Goal: Task Accomplishment & Management: Use online tool/utility

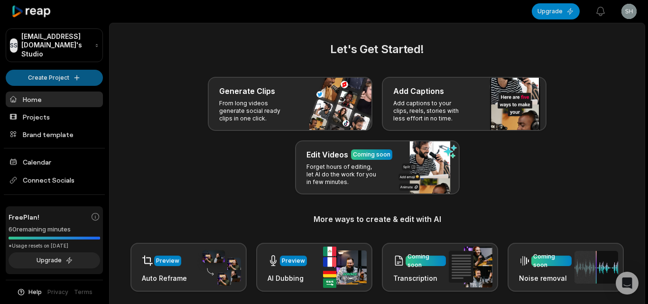
click at [43, 69] on html "SS Shawn8@rajaiblis.com's Studio Create Project Home Projects Brand template Ca…" at bounding box center [324, 152] width 648 height 304
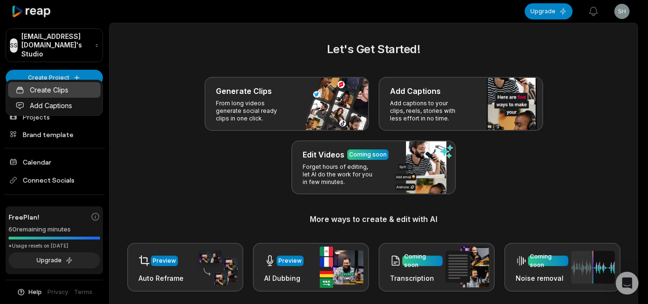
click at [70, 92] on link "Create Clips" at bounding box center [54, 90] width 92 height 16
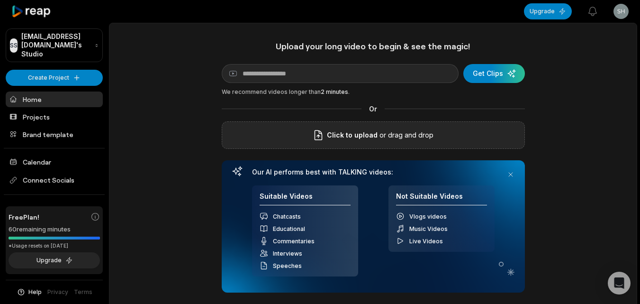
click at [350, 133] on span "Click to upload" at bounding box center [352, 134] width 51 height 11
click at [0, 0] on input "Click to upload" at bounding box center [0, 0] width 0 height 0
click at [637, 201] on div "Upload your long video to begin & see the magic! YouTube link Get Clips We reco…" at bounding box center [373, 217] width 529 height 388
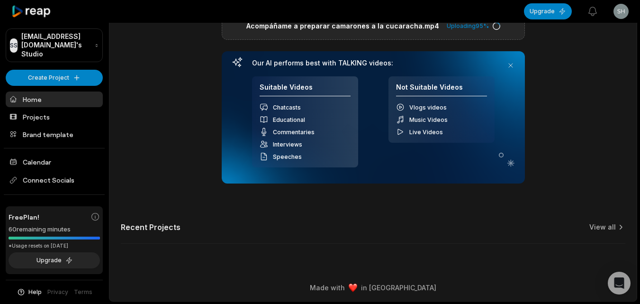
scroll to position [110, 0]
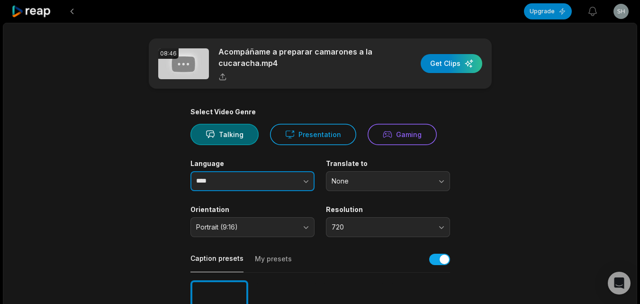
click at [304, 177] on icon "button" at bounding box center [305, 180] width 9 height 9
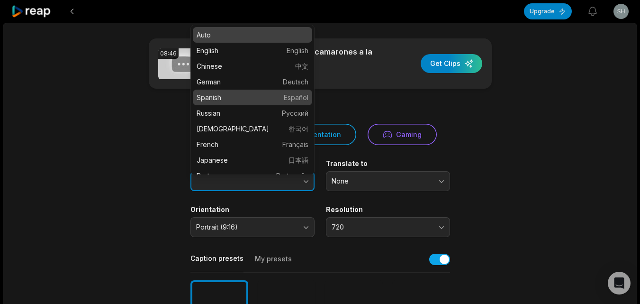
type input "*******"
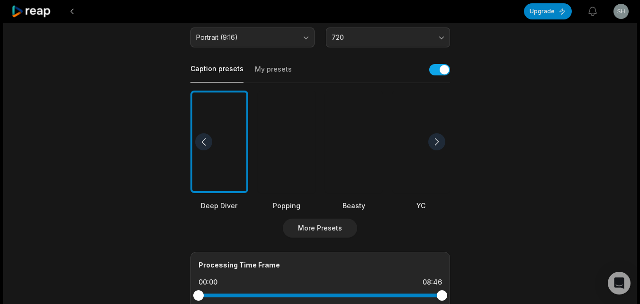
click at [353, 149] on div at bounding box center [354, 142] width 58 height 103
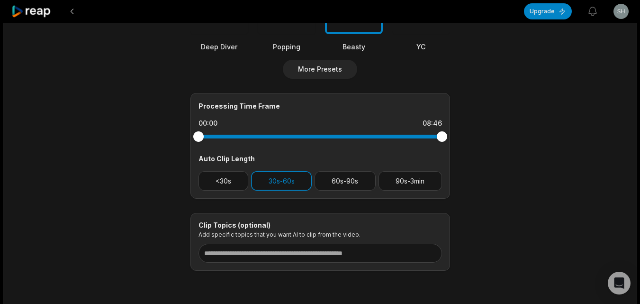
scroll to position [383, 0]
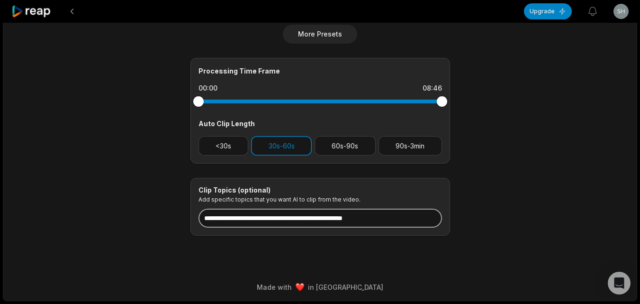
click at [274, 226] on input at bounding box center [321, 218] width 244 height 19
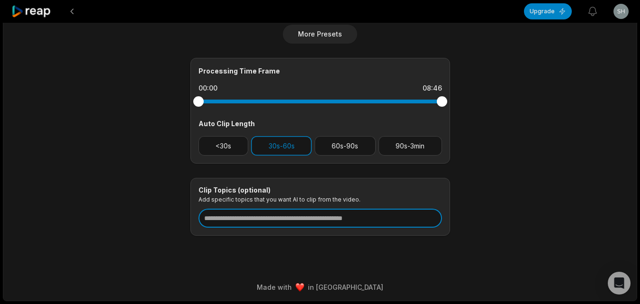
paste input "**********"
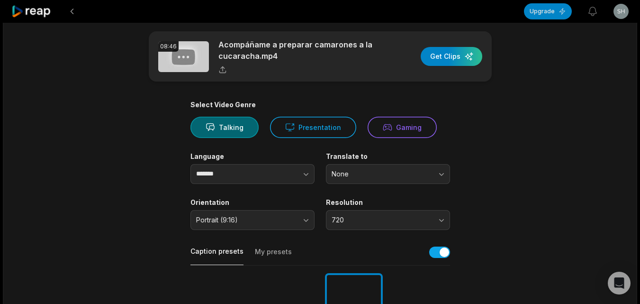
scroll to position [0, 0]
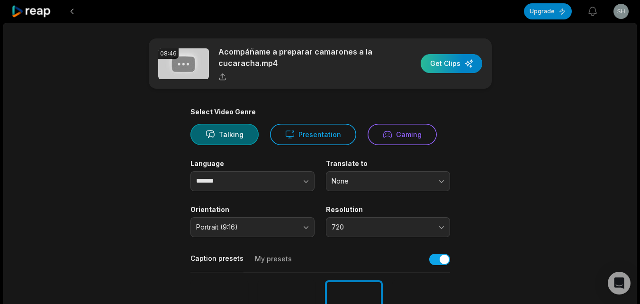
type input "**********"
drag, startPoint x: 449, startPoint y: 60, endPoint x: 443, endPoint y: 52, distance: 9.5
click at [448, 59] on div "button" at bounding box center [452, 63] width 62 height 19
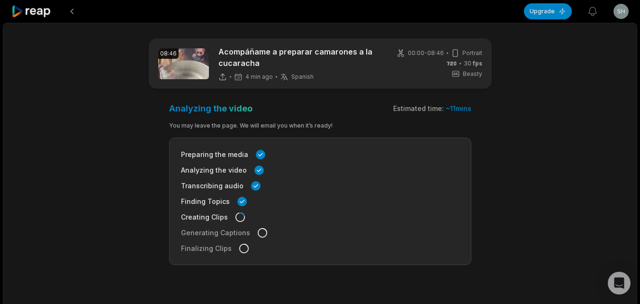
click at [39, 11] on icon at bounding box center [31, 11] width 40 height 13
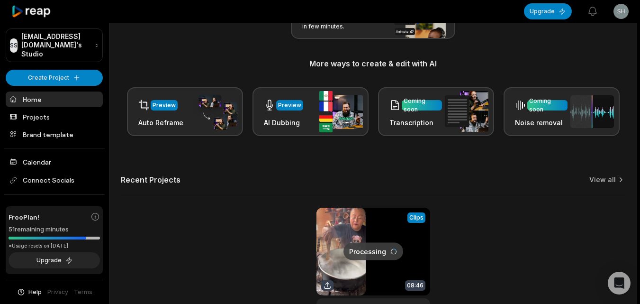
scroll to position [156, 0]
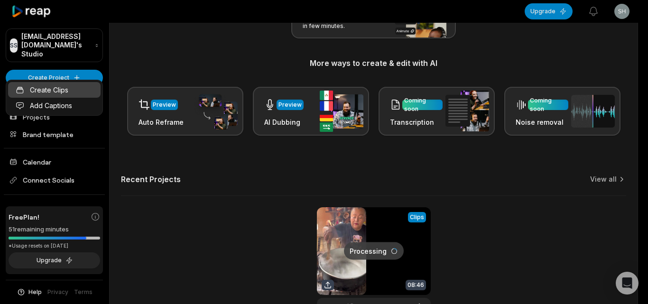
click at [64, 85] on link "Create Clips" at bounding box center [54, 90] width 92 height 16
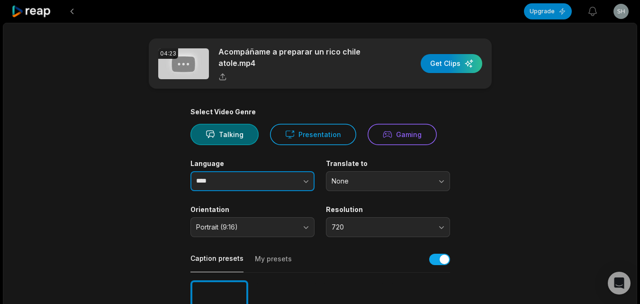
click at [304, 179] on icon "button" at bounding box center [305, 180] width 9 height 9
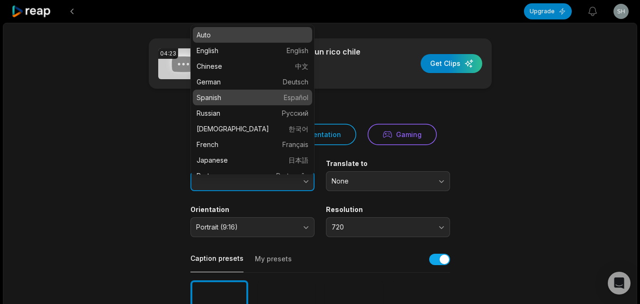
type input "*******"
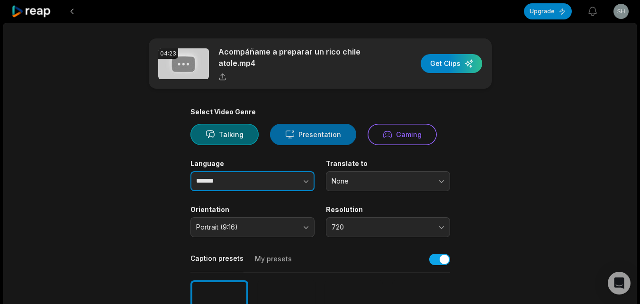
drag, startPoint x: 291, startPoint y: 96, endPoint x: 300, endPoint y: 131, distance: 36.7
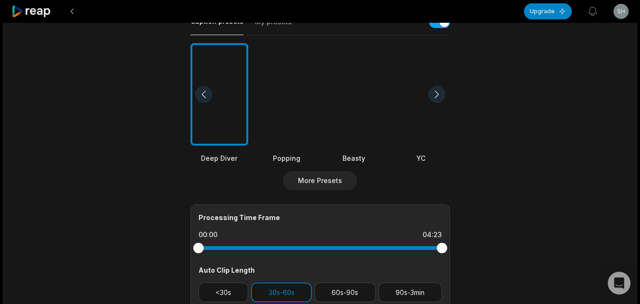
click at [346, 112] on div at bounding box center [354, 94] width 58 height 103
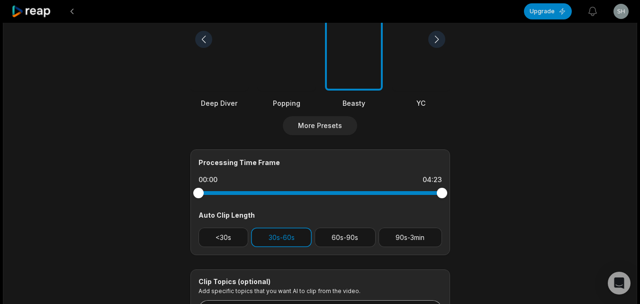
scroll to position [383, 0]
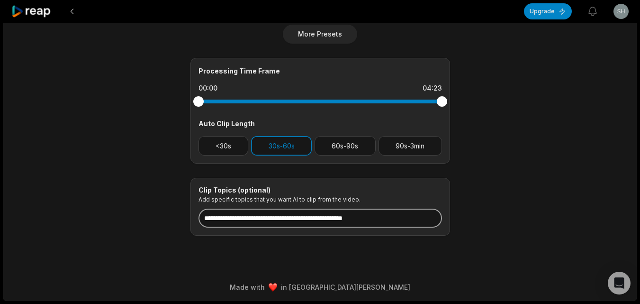
click at [319, 215] on input at bounding box center [321, 218] width 244 height 19
paste input "**********"
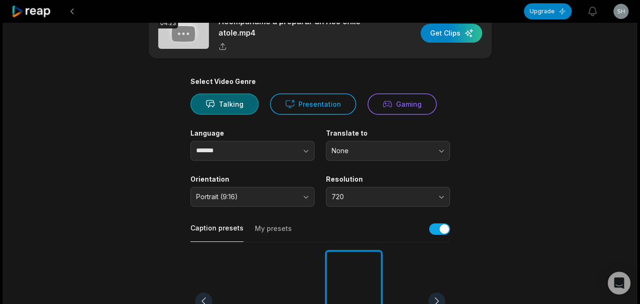
scroll to position [0, 0]
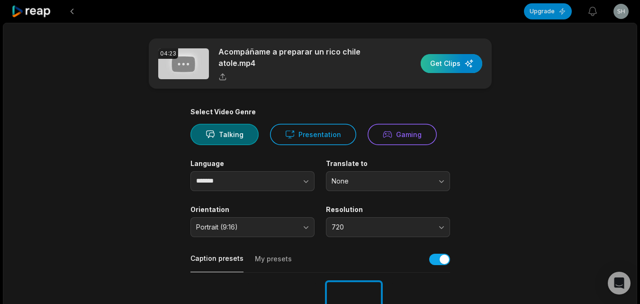
type input "**********"
click at [446, 67] on div "button" at bounding box center [452, 63] width 62 height 19
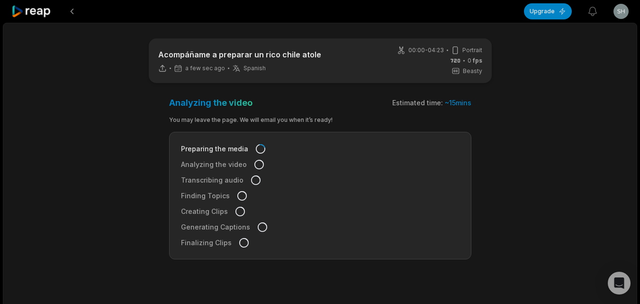
click at [37, 5] on icon at bounding box center [31, 11] width 40 height 13
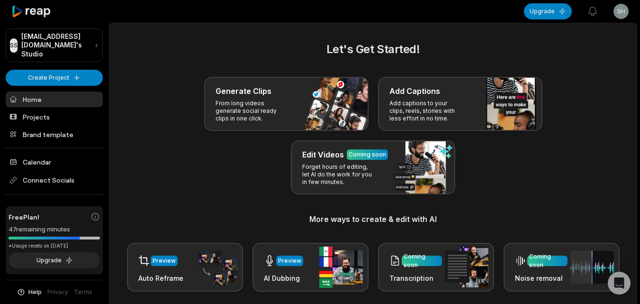
scroll to position [233, 0]
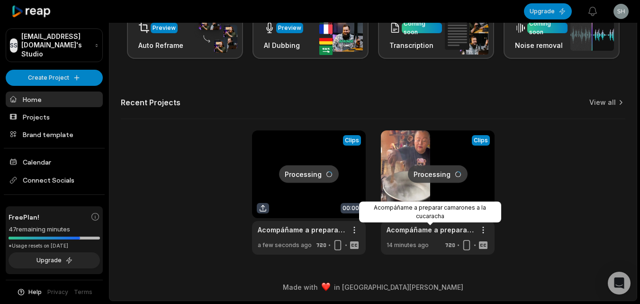
click at [432, 214] on div "Acompáñame a preparar camarones a la cucaracha" at bounding box center [430, 211] width 142 height 21
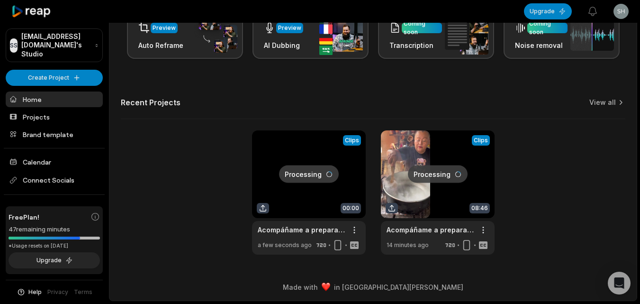
click at [417, 189] on link at bounding box center [438, 192] width 114 height 124
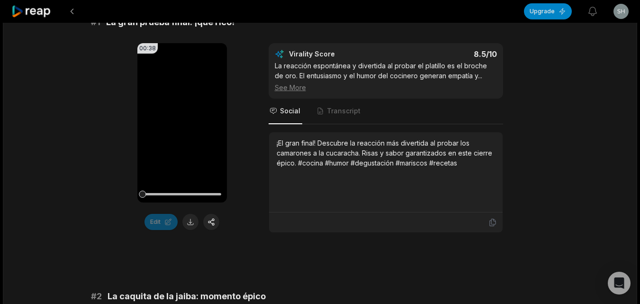
scroll to position [228, 0]
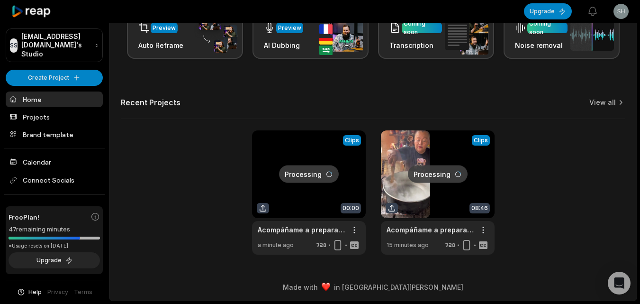
click at [421, 182] on link at bounding box center [438, 192] width 114 height 124
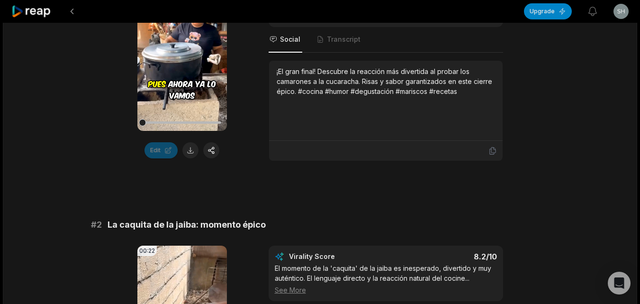
scroll to position [237, 0]
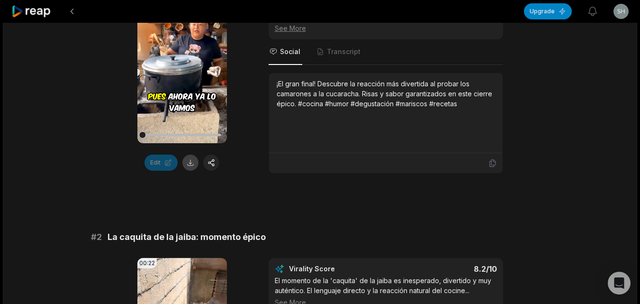
click at [189, 165] on button at bounding box center [191, 163] width 16 height 16
click at [39, 13] on icon at bounding box center [31, 11] width 40 height 13
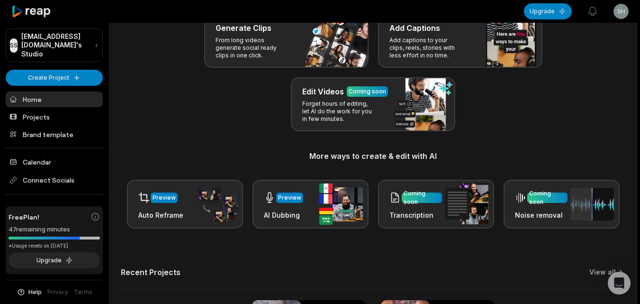
scroll to position [233, 0]
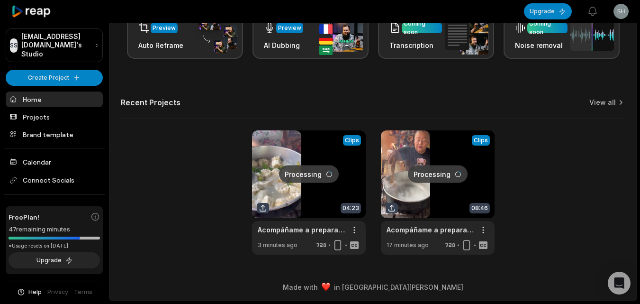
click at [327, 183] on link at bounding box center [309, 192] width 114 height 124
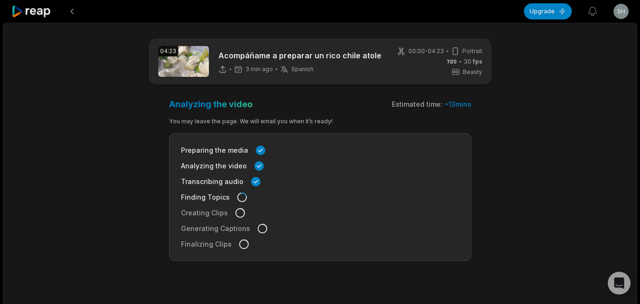
click at [17, 6] on icon at bounding box center [31, 11] width 40 height 13
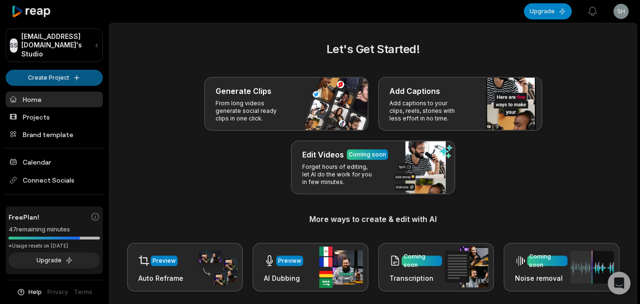
click at [61, 64] on html "SS Shawn8@rajaiblis.com's Studio Create Project Home Projects Brand template Ca…" at bounding box center [320, 152] width 640 height 304
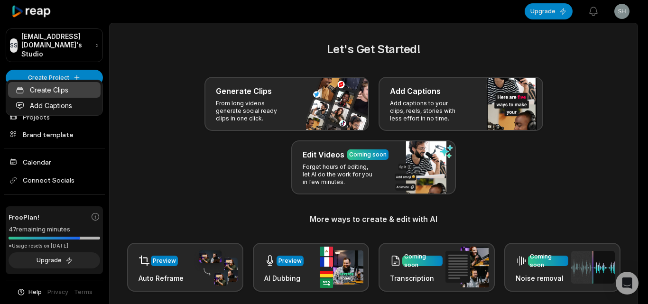
click at [75, 92] on link "Create Clips" at bounding box center [54, 90] width 92 height 16
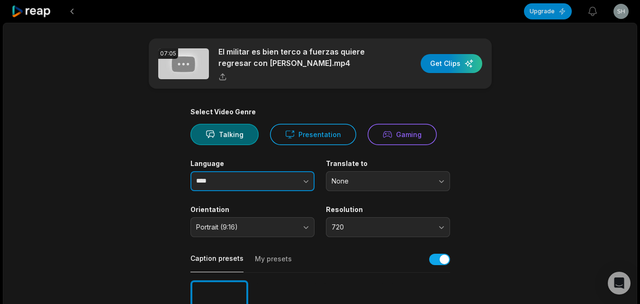
drag, startPoint x: 311, startPoint y: 183, endPoint x: 306, endPoint y: 183, distance: 5.3
click at [311, 182] on button "button" at bounding box center [287, 181] width 54 height 20
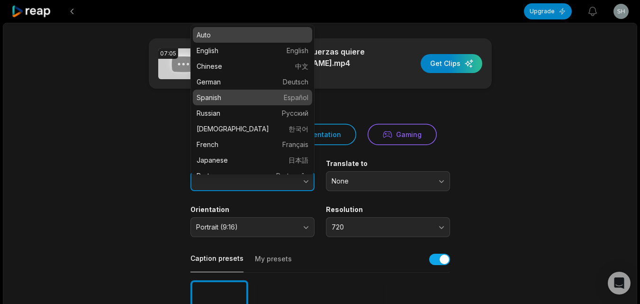
type input "*******"
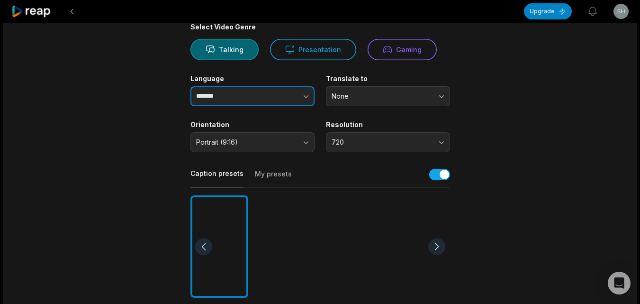
scroll to position [190, 0]
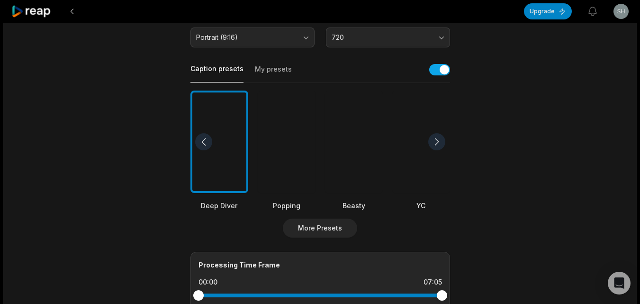
click at [347, 178] on div at bounding box center [354, 142] width 58 height 103
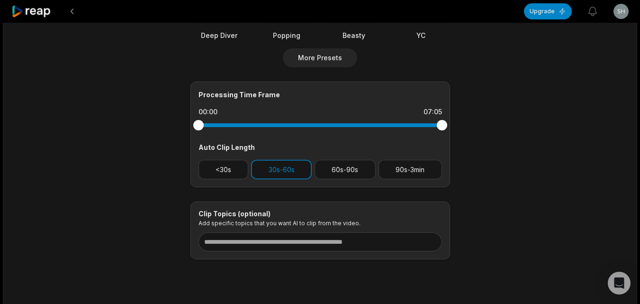
scroll to position [383, 0]
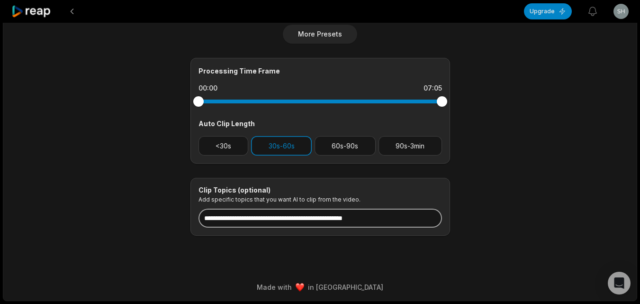
click at [293, 222] on input at bounding box center [321, 218] width 244 height 19
paste input "**********"
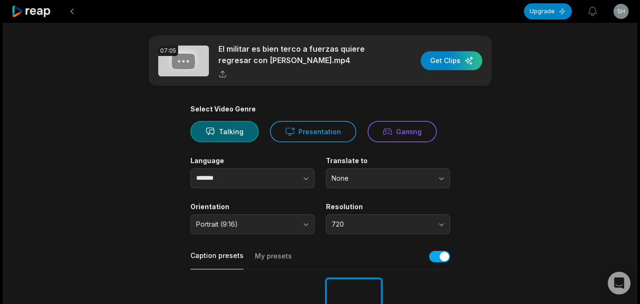
scroll to position [0, 0]
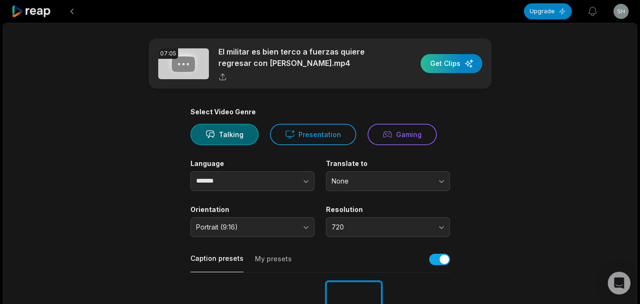
type input "**********"
drag, startPoint x: 455, startPoint y: 58, endPoint x: 362, endPoint y: 137, distance: 121.5
click at [453, 60] on div "button" at bounding box center [452, 63] width 62 height 19
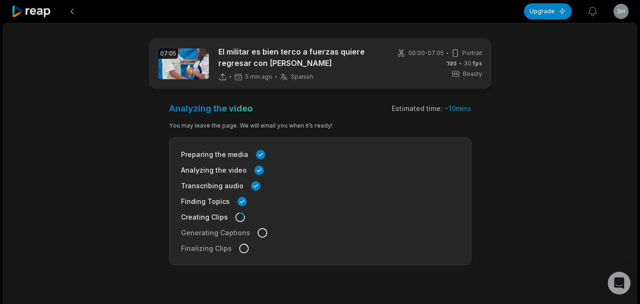
click at [33, 13] on icon at bounding box center [31, 11] width 40 height 13
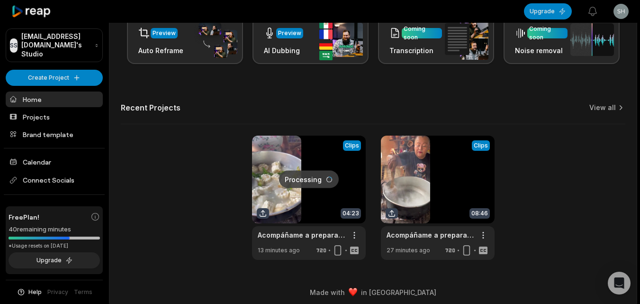
scroll to position [233, 0]
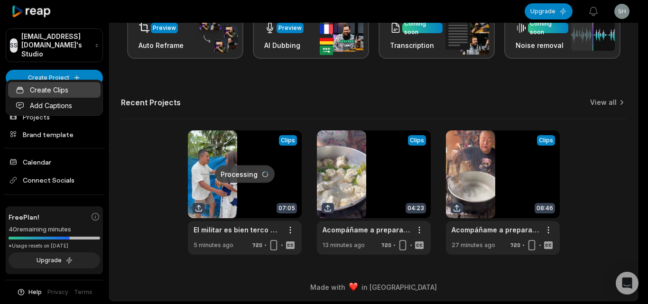
click at [87, 87] on link "Create Clips" at bounding box center [54, 90] width 92 height 16
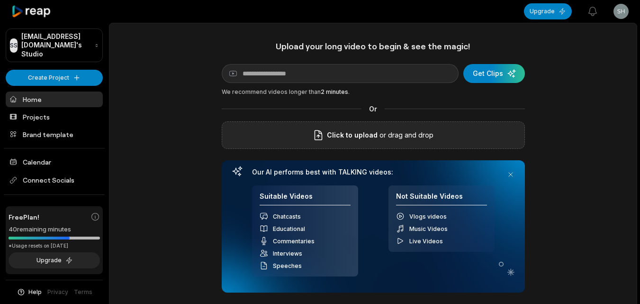
click at [286, 136] on div "Click to upload or drag and drop" at bounding box center [373, 134] width 303 height 27
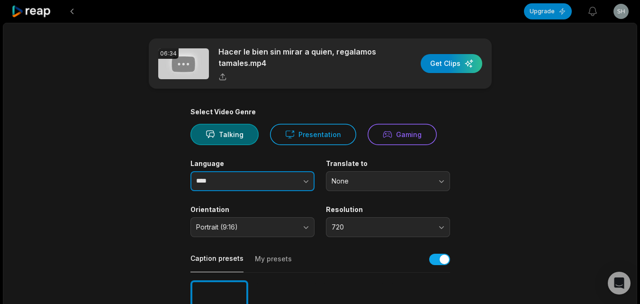
click at [244, 183] on input "****" at bounding box center [253, 181] width 124 height 20
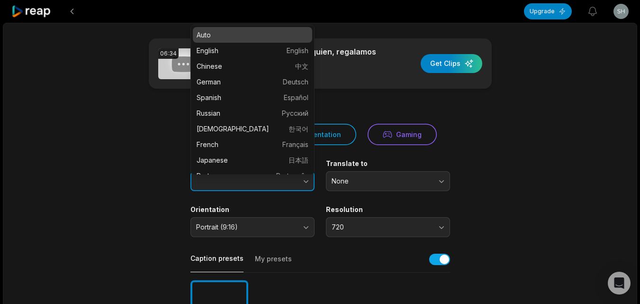
click at [310, 184] on icon "button" at bounding box center [305, 180] width 9 height 9
type input "*******"
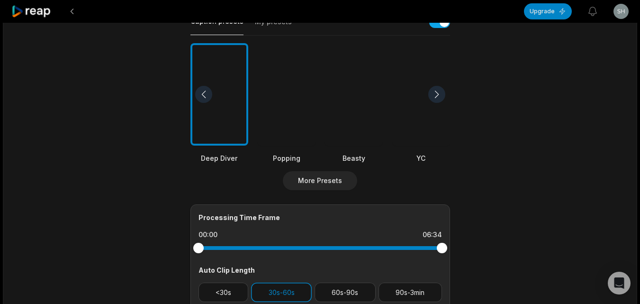
click at [359, 119] on div at bounding box center [354, 94] width 58 height 103
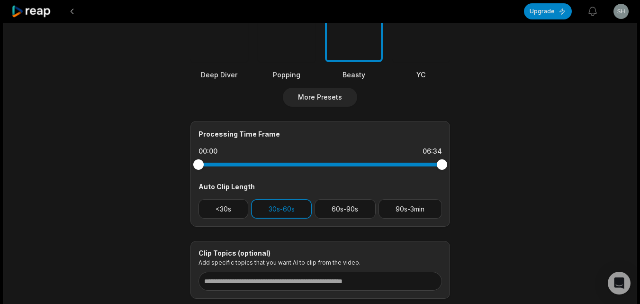
scroll to position [383, 0]
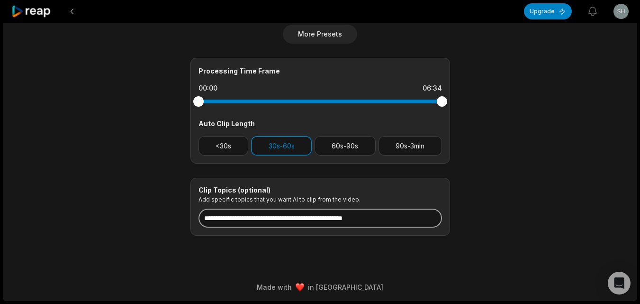
click at [317, 219] on input at bounding box center [321, 218] width 244 height 19
paste input "**********"
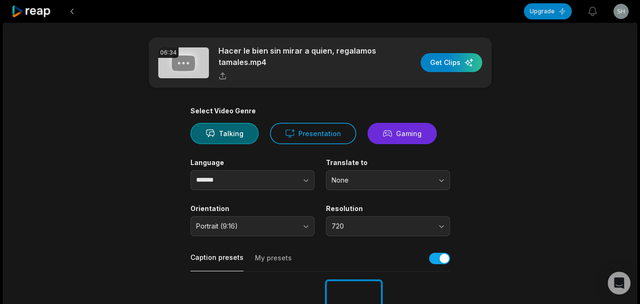
scroll to position [0, 0]
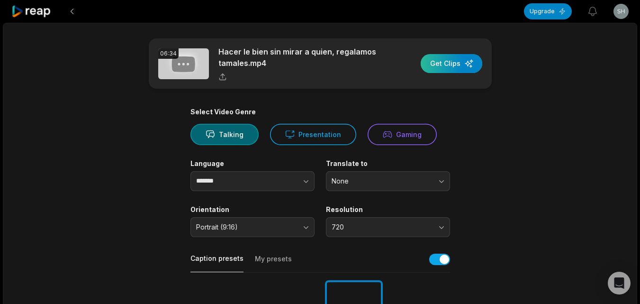
type input "**********"
click at [445, 69] on div "button" at bounding box center [452, 63] width 62 height 19
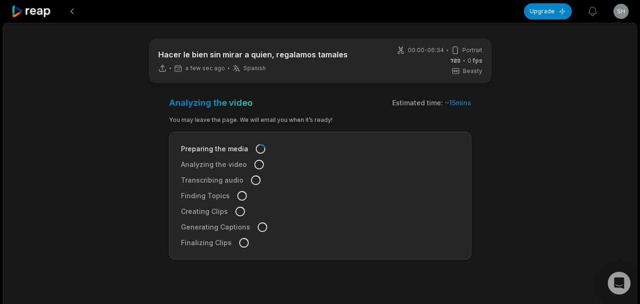
click at [37, 13] on icon at bounding box center [31, 11] width 40 height 13
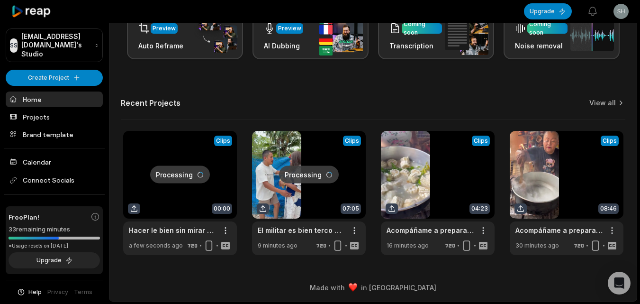
scroll to position [233, 0]
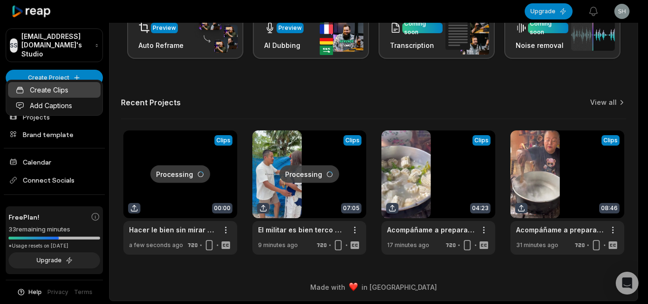
click at [85, 85] on link "Create Clips" at bounding box center [54, 90] width 92 height 16
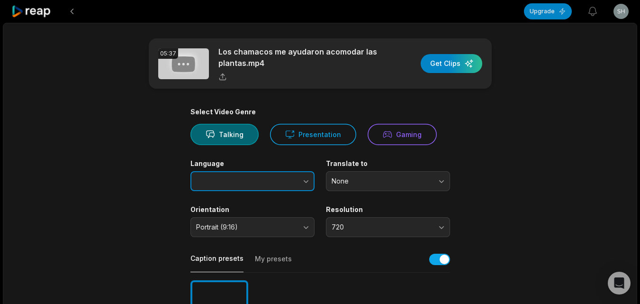
click at [311, 174] on body "Upgrade View notifications Open user menu 05:37 Los chamacos me ayudaron acomod…" at bounding box center [320, 152] width 640 height 304
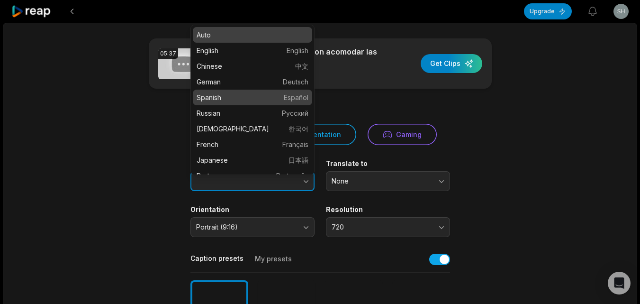
type input "*******"
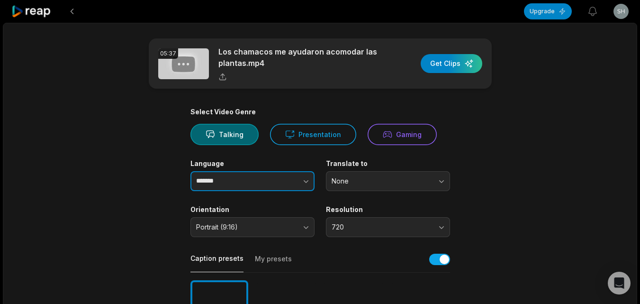
drag, startPoint x: 251, startPoint y: 90, endPoint x: 253, endPoint y: 120, distance: 30.4
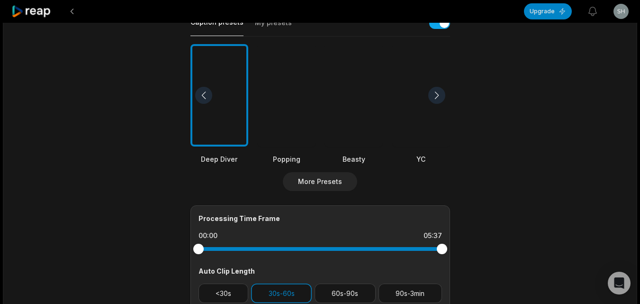
scroll to position [237, 0]
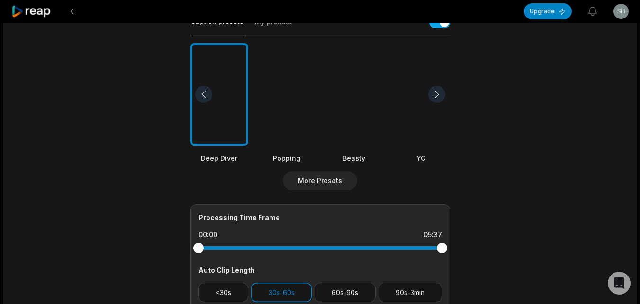
click at [353, 125] on div at bounding box center [354, 94] width 58 height 103
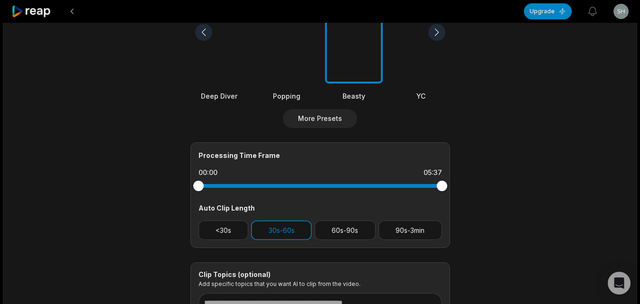
scroll to position [383, 0]
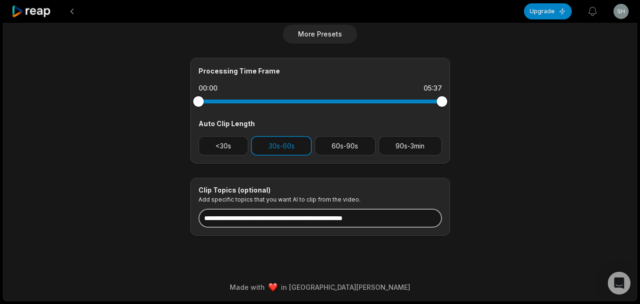
click at [319, 215] on input at bounding box center [321, 218] width 244 height 19
paste input "**********"
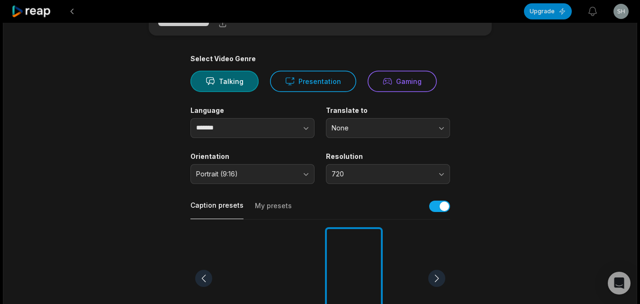
scroll to position [0, 0]
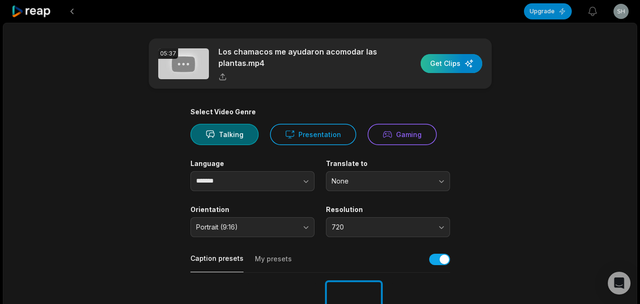
type input "**********"
click at [445, 66] on div "button" at bounding box center [452, 63] width 62 height 19
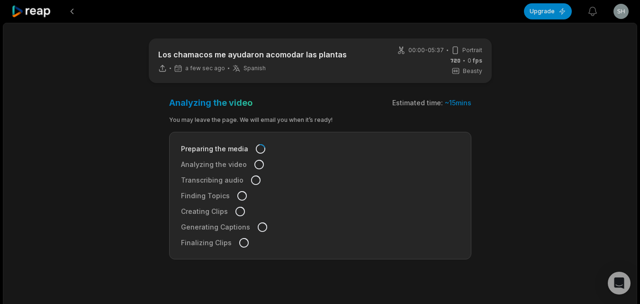
drag, startPoint x: 32, startPoint y: 9, endPoint x: 78, endPoint y: 30, distance: 51.1
click at [33, 9] on icon at bounding box center [31, 11] width 40 height 13
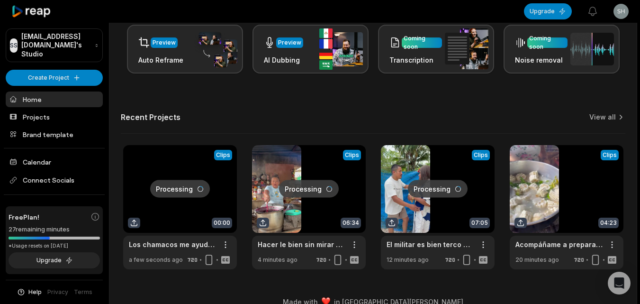
scroll to position [233, 0]
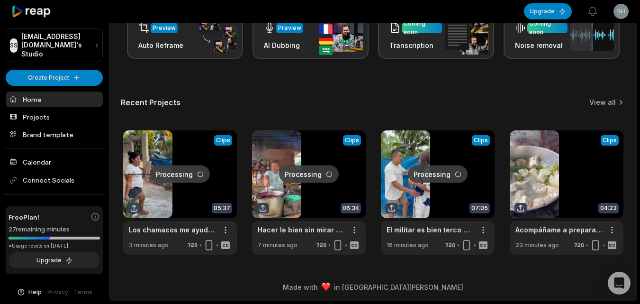
click at [428, 194] on link at bounding box center [438, 192] width 114 height 124
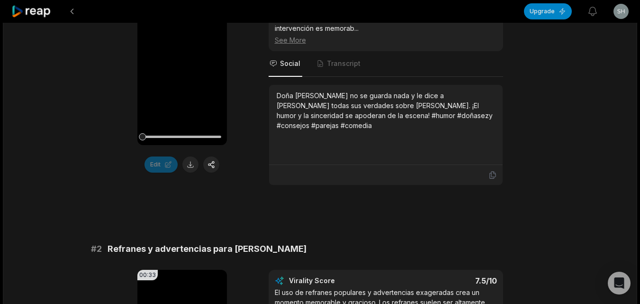
scroll to position [237, 0]
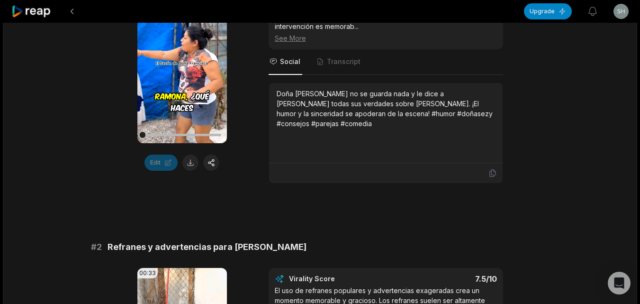
click at [66, 11] on button at bounding box center [72, 11] width 17 height 17
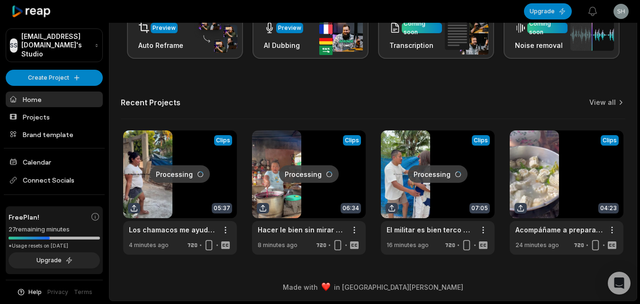
scroll to position [233, 0]
click at [311, 194] on link at bounding box center [309, 192] width 114 height 124
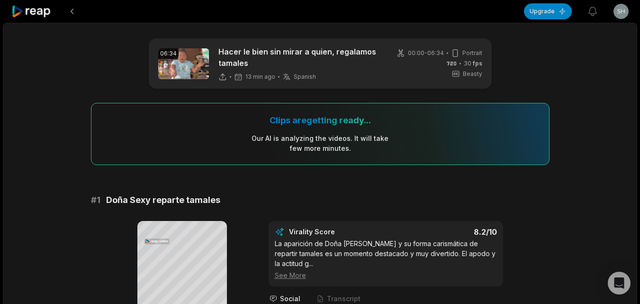
click at [40, 4] on div at bounding box center [31, 11] width 41 height 23
click at [41, 10] on icon at bounding box center [31, 11] width 40 height 13
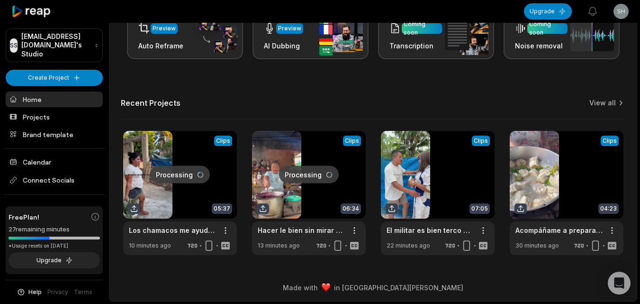
scroll to position [233, 0]
click at [188, 190] on link at bounding box center [180, 192] width 114 height 124
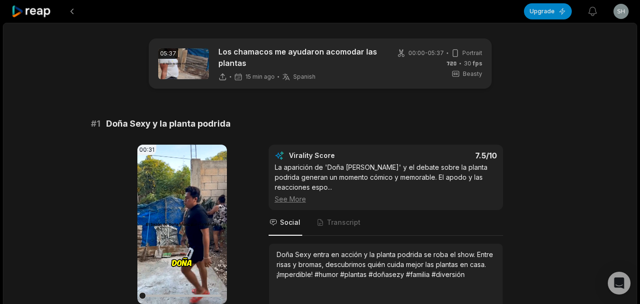
click at [28, 15] on icon at bounding box center [31, 11] width 40 height 13
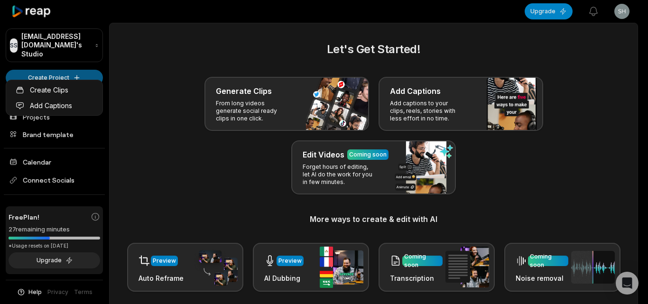
click at [72, 68] on html "SS Shawn8@rajaiblis.com's Studio Create Project Home Projects Brand template Ca…" at bounding box center [324, 152] width 648 height 304
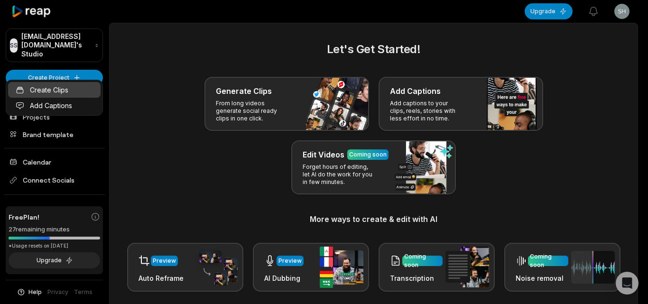
click at [78, 95] on link "Create Clips" at bounding box center [54, 90] width 92 height 16
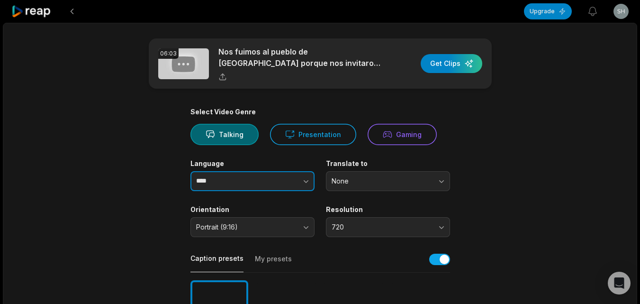
click at [295, 181] on button "button" at bounding box center [287, 181] width 54 height 20
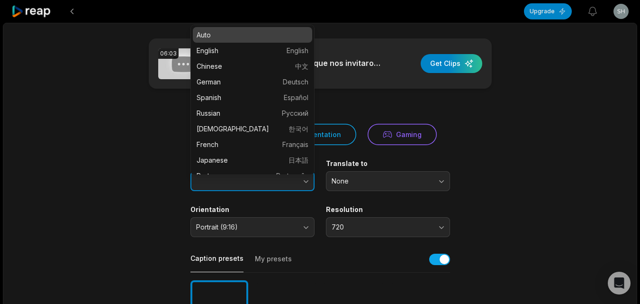
type input "*******"
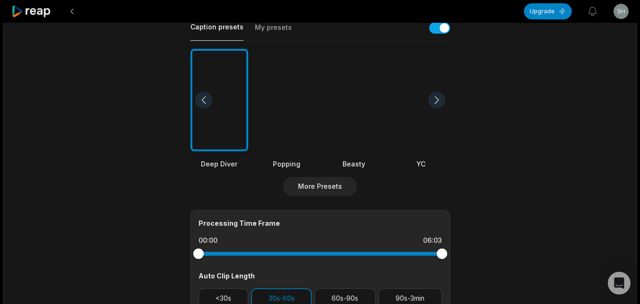
scroll to position [284, 0]
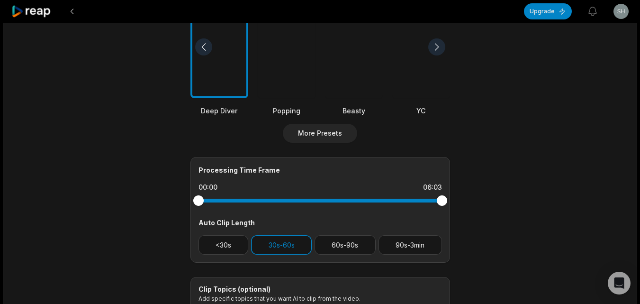
click at [350, 85] on div at bounding box center [354, 47] width 58 height 103
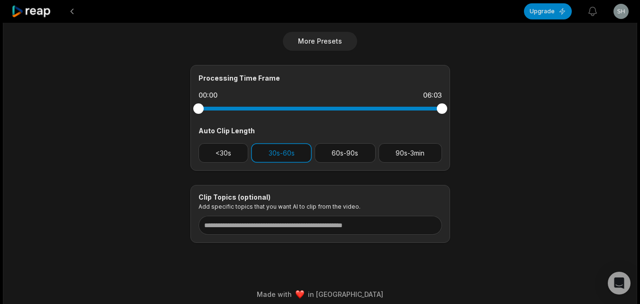
scroll to position [383, 0]
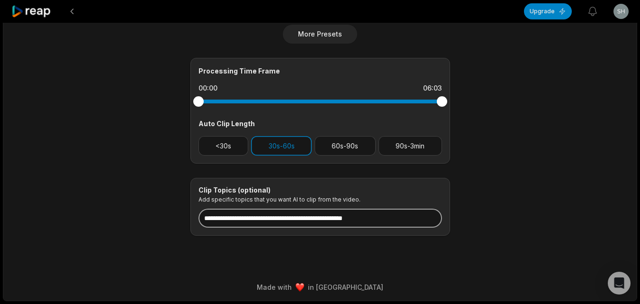
click at [297, 219] on input at bounding box center [321, 218] width 244 height 19
paste input "**********"
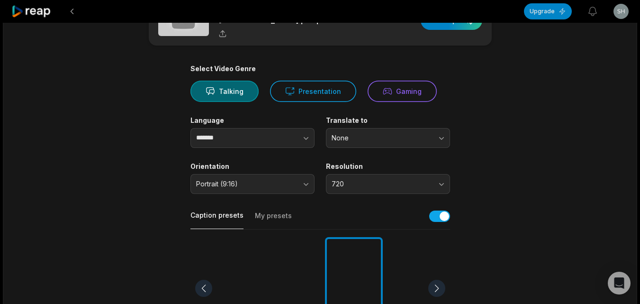
scroll to position [0, 0]
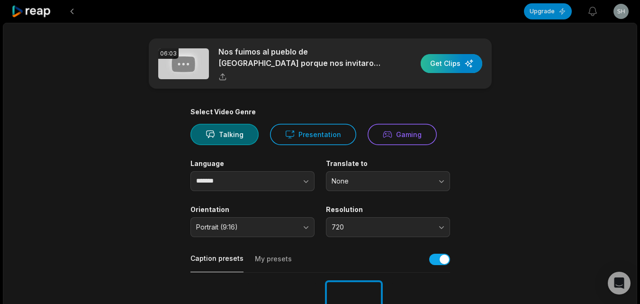
type input "**********"
click at [451, 67] on div "button" at bounding box center [452, 63] width 62 height 19
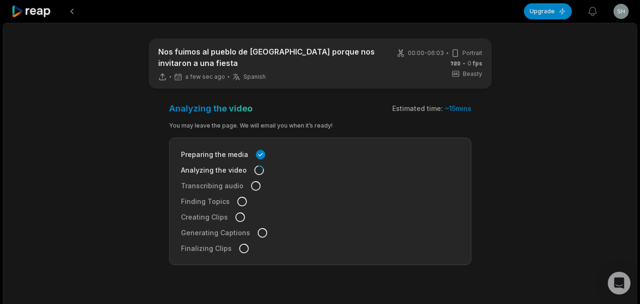
click at [36, 8] on icon at bounding box center [31, 11] width 40 height 13
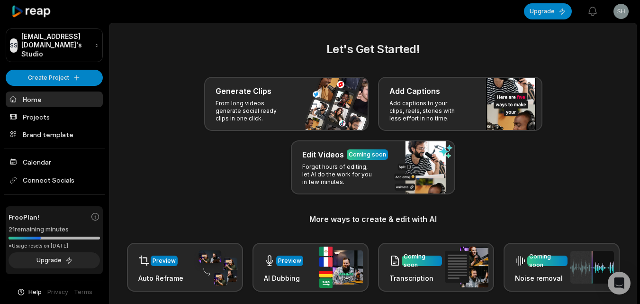
click at [67, 60] on div "SS Shawn8@rajaiblis.com's Studio Create Project Home Projects Brand template Ca…" at bounding box center [54, 152] width 109 height 304
click at [68, 65] on html "SS Shawn8@rajaiblis.com's Studio Create Project Home Projects Brand template Ca…" at bounding box center [320, 152] width 640 height 304
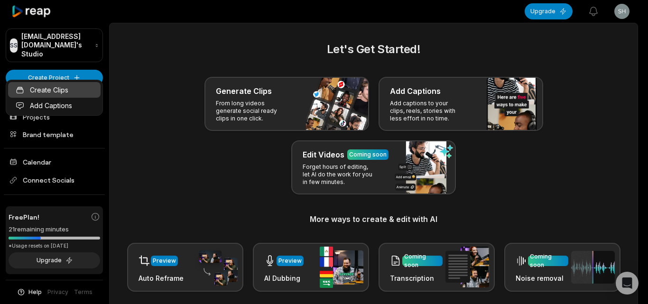
click at [68, 85] on link "Create Clips" at bounding box center [54, 90] width 92 height 16
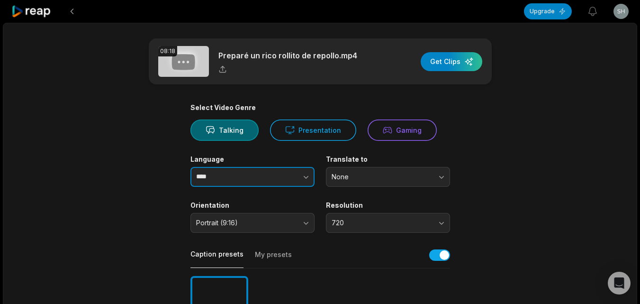
click at [295, 176] on button "button" at bounding box center [287, 177] width 54 height 20
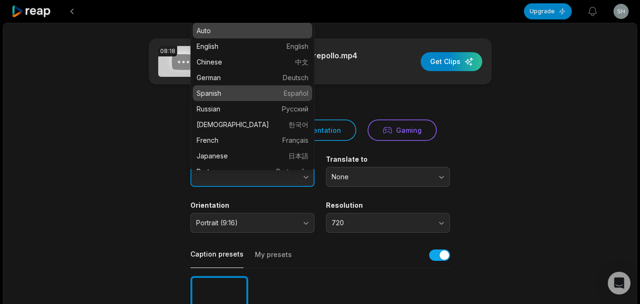
type input "*******"
drag, startPoint x: 281, startPoint y: 88, endPoint x: 282, endPoint y: 97, distance: 9.1
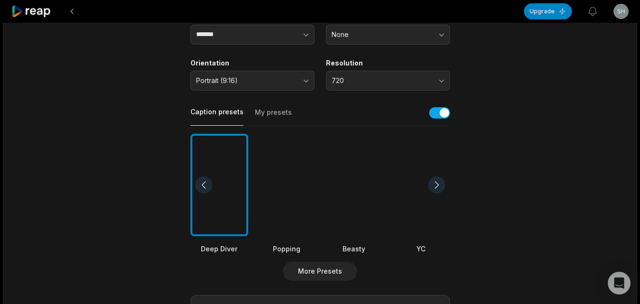
click at [343, 206] on div at bounding box center [354, 185] width 58 height 103
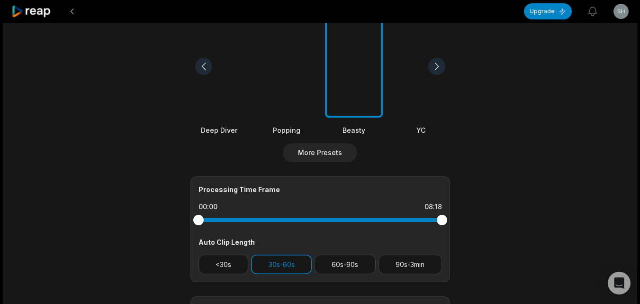
scroll to position [332, 0]
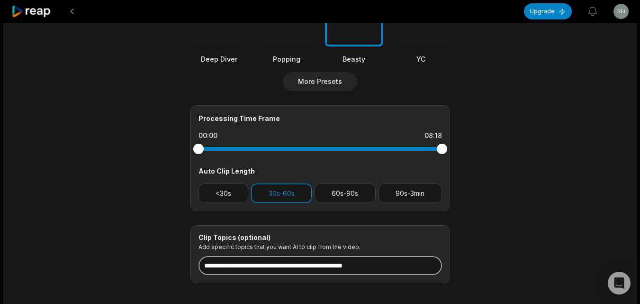
click at [299, 268] on input at bounding box center [321, 265] width 244 height 19
paste input "**********"
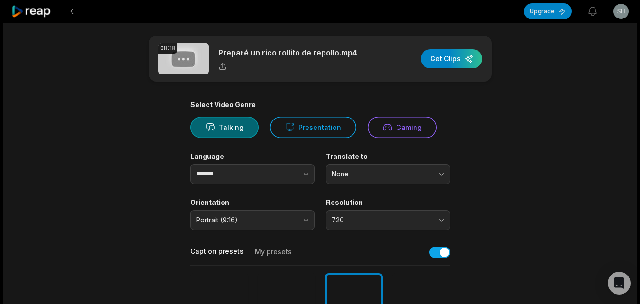
scroll to position [0, 0]
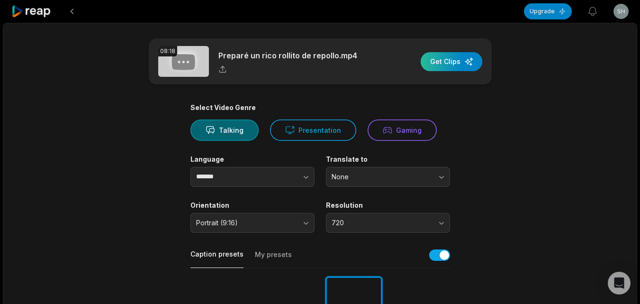
type input "**********"
click at [436, 61] on div "button" at bounding box center [452, 61] width 62 height 19
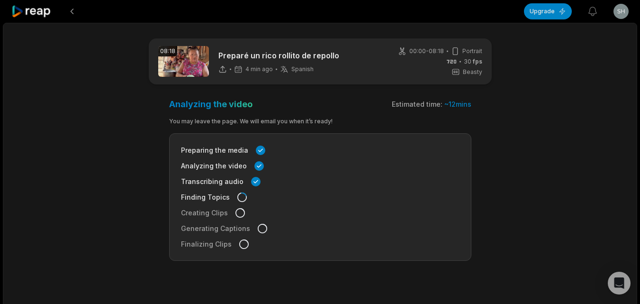
drag, startPoint x: 32, startPoint y: 16, endPoint x: 60, endPoint y: 32, distance: 32.9
click at [32, 16] on icon at bounding box center [31, 11] width 40 height 13
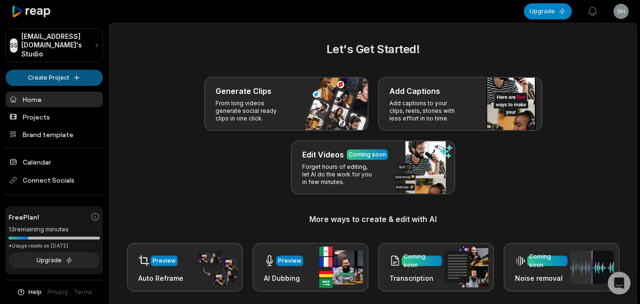
click at [67, 68] on html "SS Shawn8@rajaiblis.com's Studio Create Project Home Projects Brand template Ca…" at bounding box center [320, 152] width 640 height 304
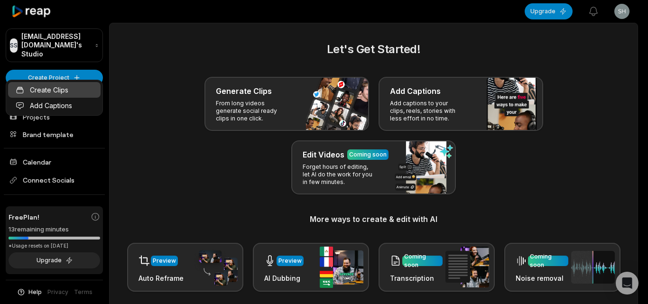
click at [64, 86] on link "Create Clips" at bounding box center [54, 90] width 92 height 16
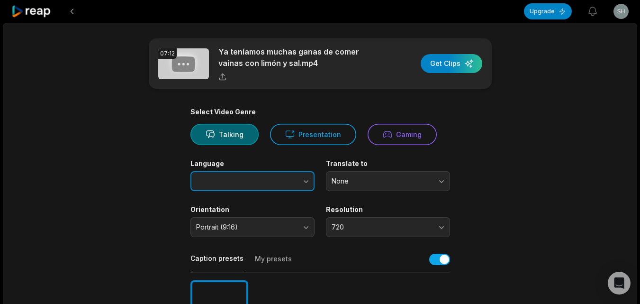
click at [301, 186] on button "button" at bounding box center [287, 181] width 54 height 20
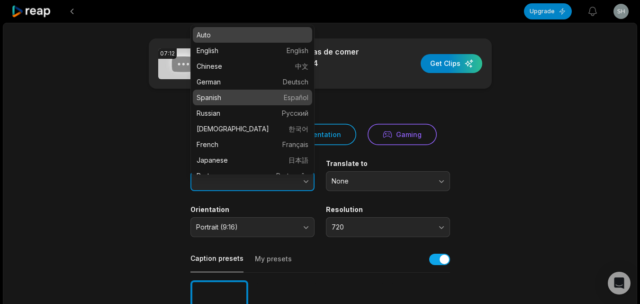
type input "*******"
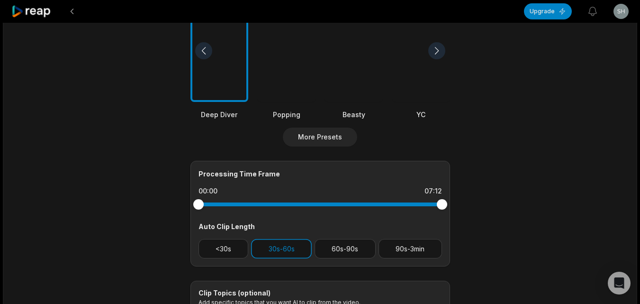
scroll to position [284, 0]
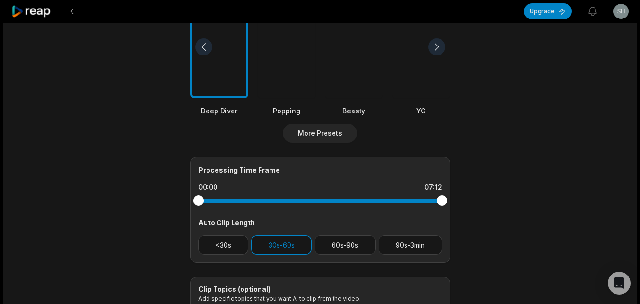
click at [338, 71] on div at bounding box center [354, 47] width 58 height 103
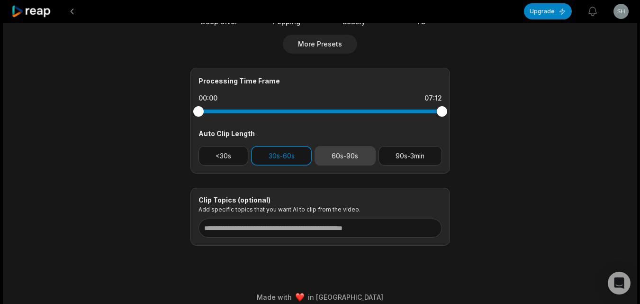
scroll to position [383, 0]
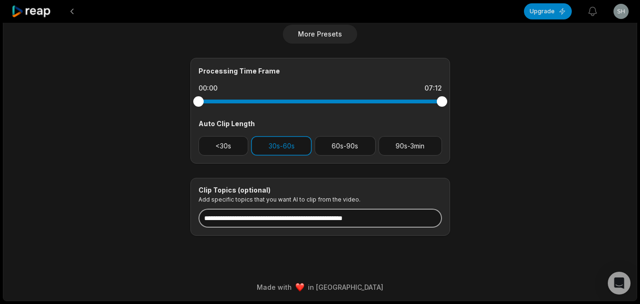
click at [282, 217] on input at bounding box center [321, 218] width 244 height 19
paste input "**********"
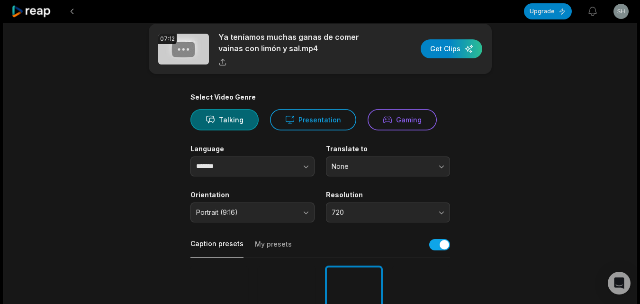
scroll to position [0, 0]
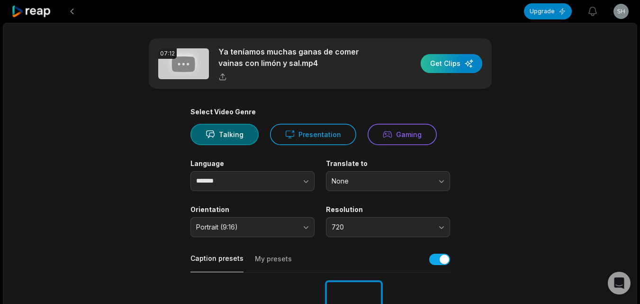
type input "**********"
click at [459, 65] on div "button" at bounding box center [452, 63] width 62 height 19
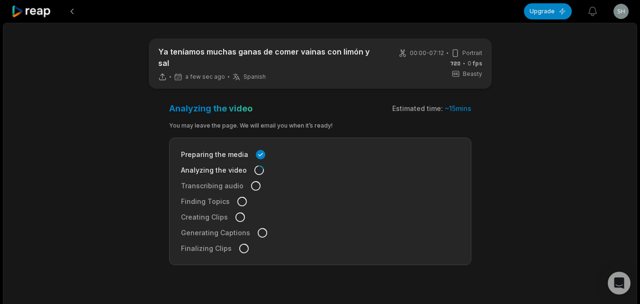
click at [46, 10] on icon at bounding box center [31, 11] width 40 height 13
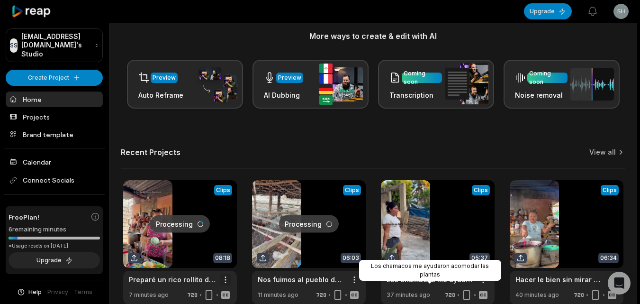
scroll to position [233, 0]
